Goal: Check status

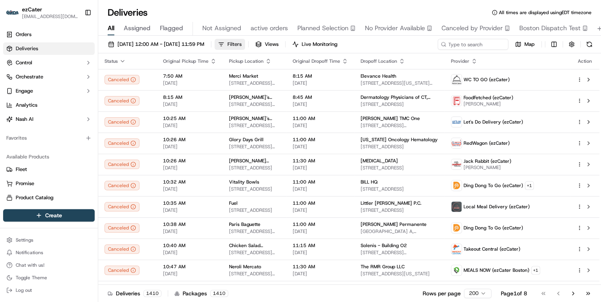
click at [245, 45] on button "Filters" at bounding box center [229, 44] width 31 height 11
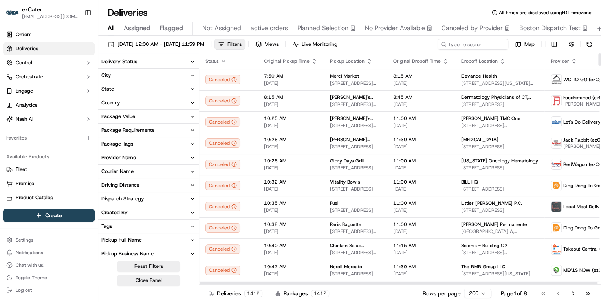
click at [192, 60] on icon "button" at bounding box center [192, 62] width 6 height 6
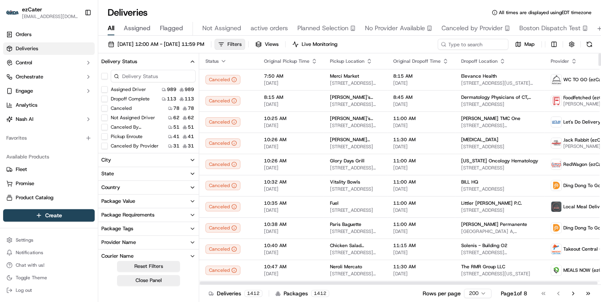
click at [242, 43] on span "Filters" at bounding box center [234, 44] width 14 height 7
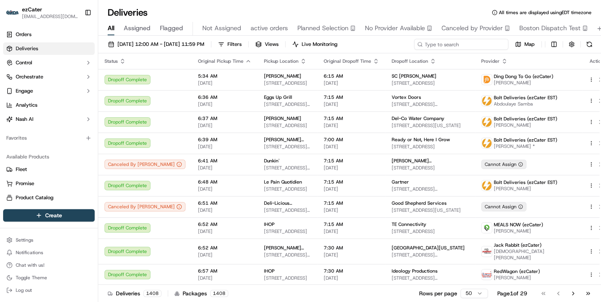
click at [468, 44] on input at bounding box center [461, 44] width 94 height 11
paste input "E1W-0YY"
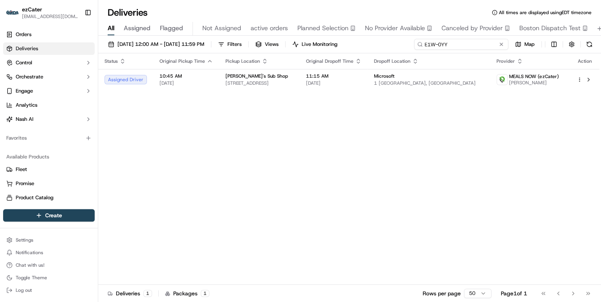
drag, startPoint x: 453, startPoint y: 44, endPoint x: 242, endPoint y: 44, distance: 211.7
click at [242, 44] on div "09/18/2025 12:00 AM - 09/18/2025 11:59 PM Filters Views Live Monitoring E1W-0YY…" at bounding box center [349, 46] width 503 height 15
paste input "H83-ZZR"
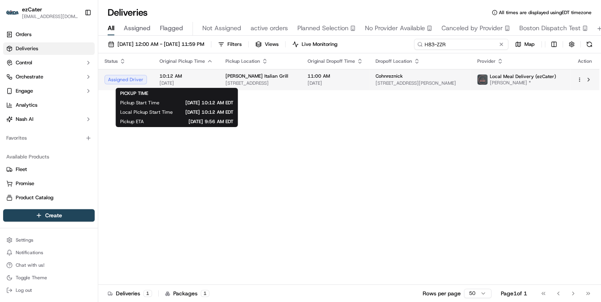
type input "H83-ZZR"
click at [201, 84] on span "[DATE]" at bounding box center [185, 83] width 53 height 6
